Goal: Task Accomplishment & Management: Manage account settings

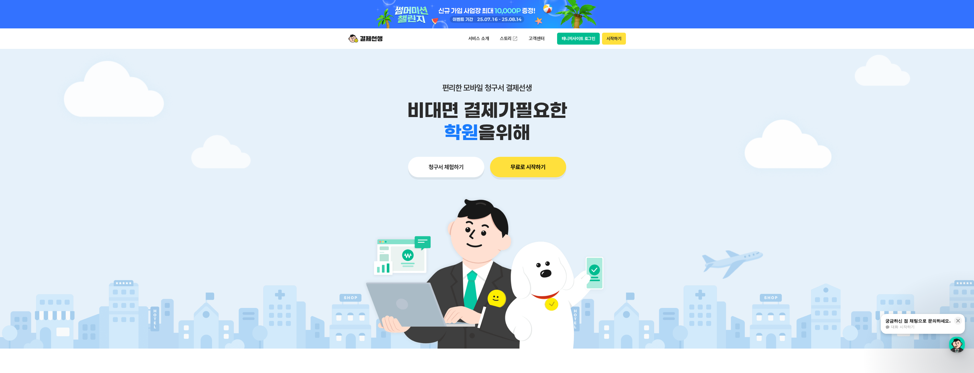
click at [578, 35] on button "매니저사이트 로그인" at bounding box center [578, 39] width 43 height 12
click at [581, 38] on button "매니저사이트 로그인" at bounding box center [578, 39] width 43 height 12
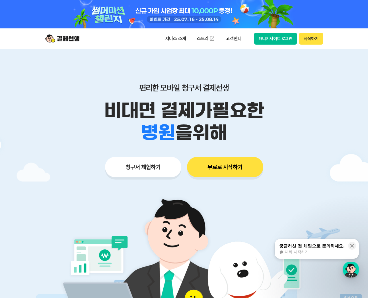
click at [284, 38] on button "매니저사이트 로그인" at bounding box center [275, 39] width 43 height 12
click at [273, 44] on button "매니저사이트 로그인" at bounding box center [275, 39] width 43 height 12
click at [274, 40] on button "매니저사이트 로그인" at bounding box center [275, 39] width 43 height 12
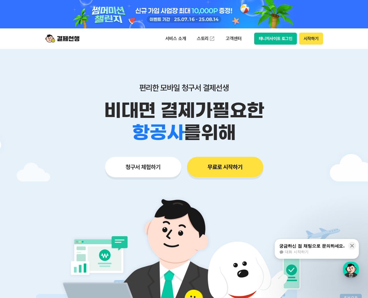
click at [274, 41] on button "매니저사이트 로그인" at bounding box center [275, 39] width 43 height 12
click at [235, 39] on p "고객센터" at bounding box center [234, 39] width 24 height 10
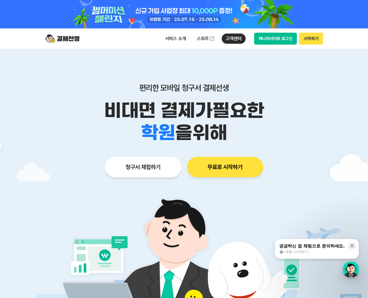
click at [319, 187] on div "편리한 모바일 청구서 결제선생 비대면 결제가 필요한 학원 공부방 호텔 쇼핑몰 병원 배달 보험사 항공사 골프장 을 위해 청구서 체험하기 무료로 …" at bounding box center [183, 119] width 291 height 141
click at [318, 247] on div "궁금하신 점 채팅으로 문의하세요." at bounding box center [311, 246] width 65 height 6
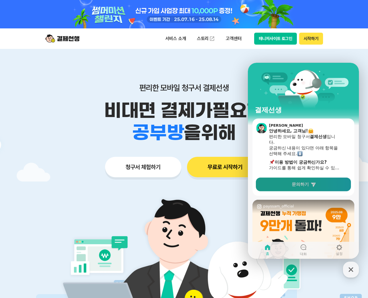
click at [310, 185] on icon at bounding box center [313, 185] width 6 height 6
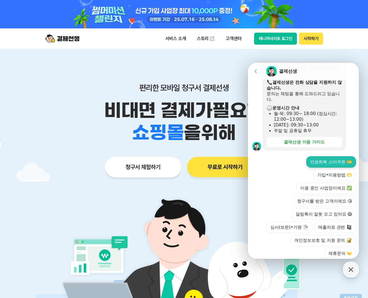
scroll to position [159, 0]
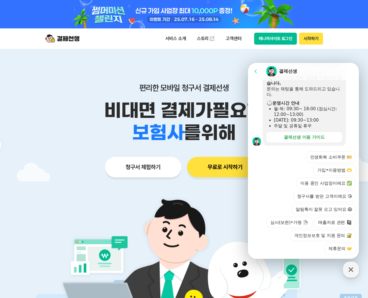
click at [278, 176] on div "민생회복 소비쿠폰 🎫 가입•이용방법 🫶 이용 중인 사업장이에요 ✅ 청구서를 받은 고객이에요 😘 알림톡이 잘못 오고 있어요 😱 심사(보완)•가맹…" at bounding box center [309, 203] width 94 height 103
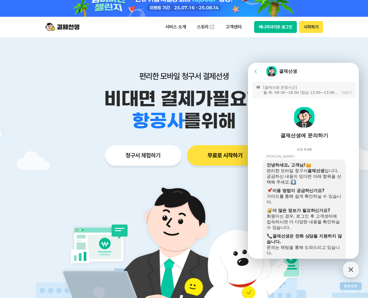
scroll to position [0, 0]
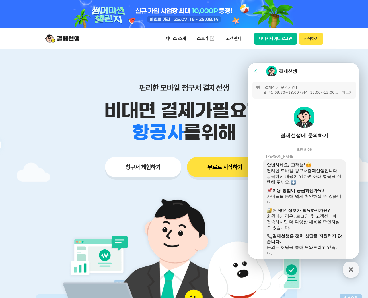
click at [324, 136] on div "결제선생에 문의하기" at bounding box center [304, 135] width 48 height 7
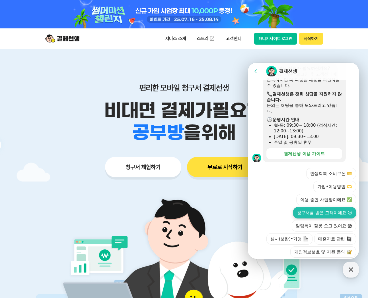
scroll to position [159, 0]
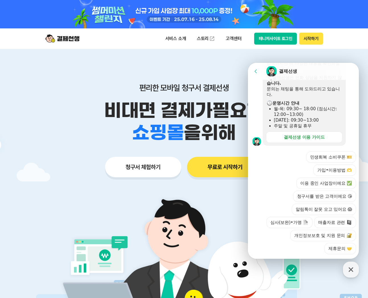
click at [246, 61] on div "편리한 모바일 청구서 결제선생 비대면 결제가 필요한 학원 공부방 호텔 쇼핑몰 병원 배달 보험사 항공사 골프장 을 위해 청구서 체험하기 무료로 …" at bounding box center [183, 119] width 291 height 141
click at [277, 39] on button "매니저사이트 로그인" at bounding box center [275, 39] width 43 height 12
click at [327, 165] on button "가입•이용방법 🫶" at bounding box center [334, 170] width 43 height 11
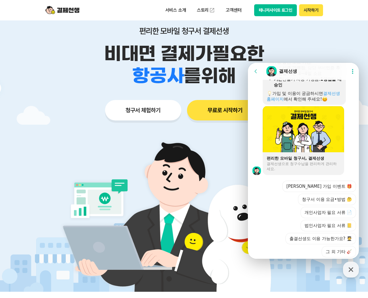
scroll to position [428, 0]
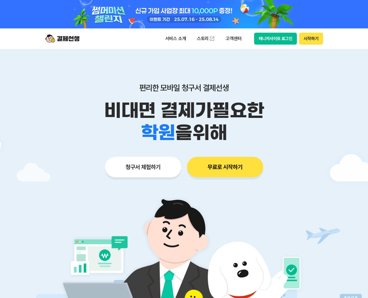
click at [275, 35] on button "매니저사이트 로그인" at bounding box center [275, 39] width 43 height 12
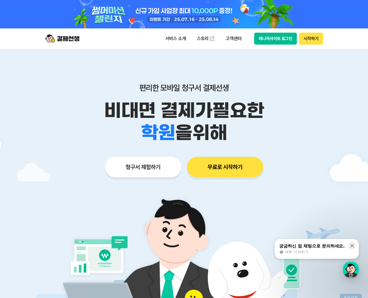
click at [273, 36] on button "매니저사이트 로그인" at bounding box center [275, 39] width 43 height 12
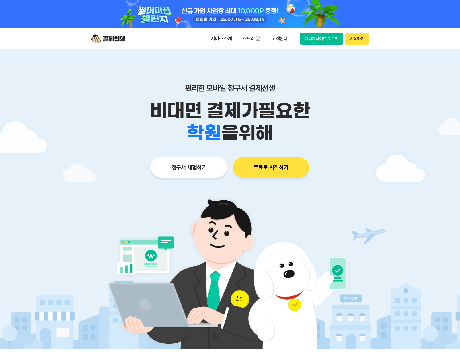
click at [326, 40] on button "매니저사이트 로그인" at bounding box center [321, 39] width 43 height 12
